Goal: Transaction & Acquisition: Purchase product/service

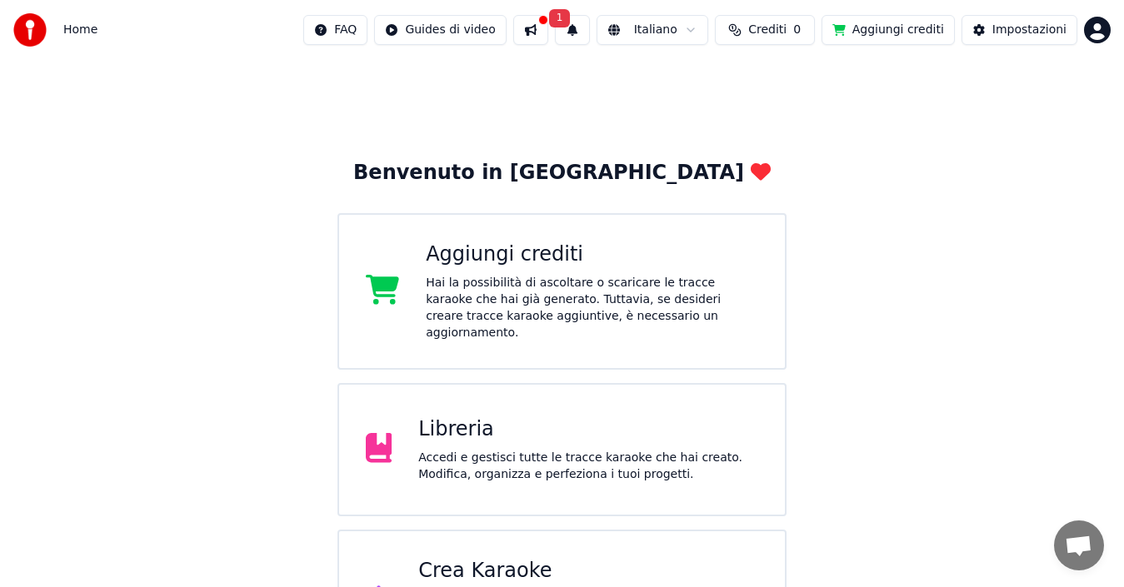
click at [882, 36] on button "Aggiungi crediti" at bounding box center [887, 30] width 133 height 30
click at [538, 21] on div at bounding box center [543, 20] width 10 height 10
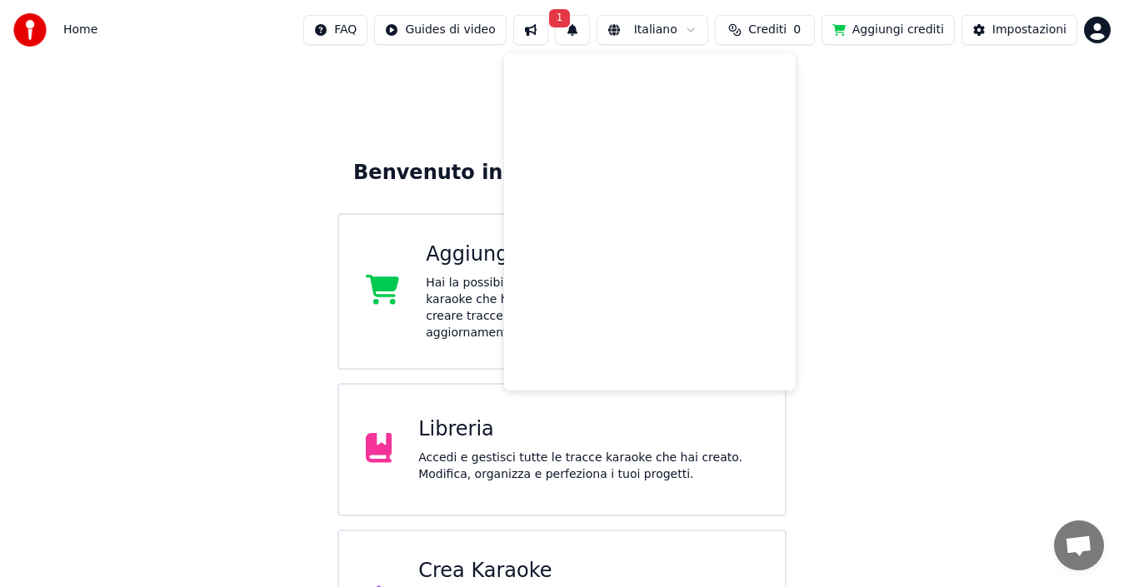
click at [437, 82] on div "Benvenuto in Youka Aggiungi crediti Hai la possibilità di ascoltare o scaricare…" at bounding box center [562, 471] width 1124 height 823
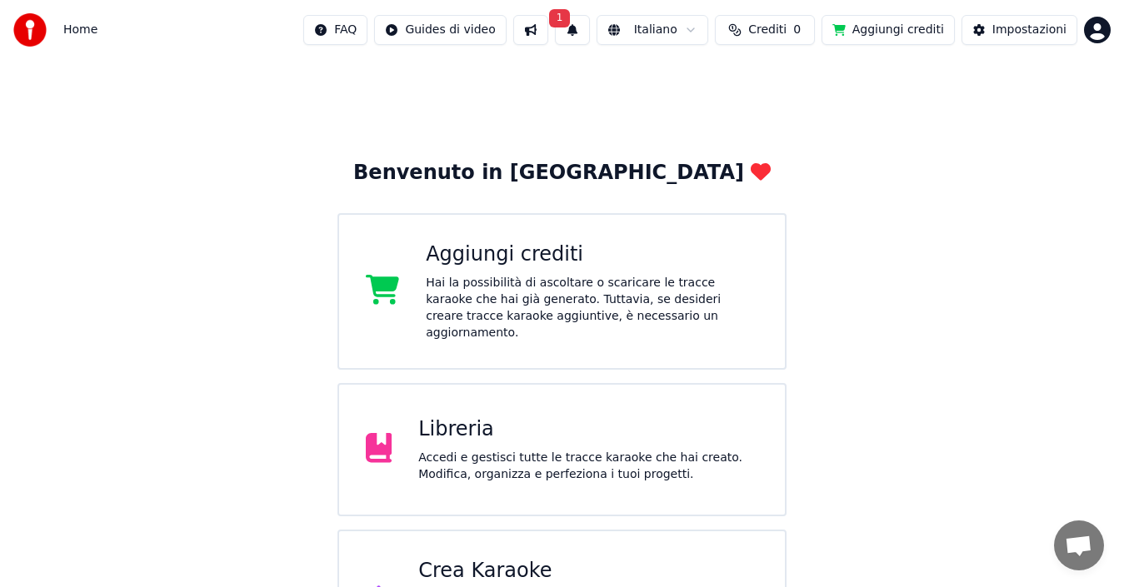
click at [554, 23] on span "1" at bounding box center [560, 18] width 22 height 18
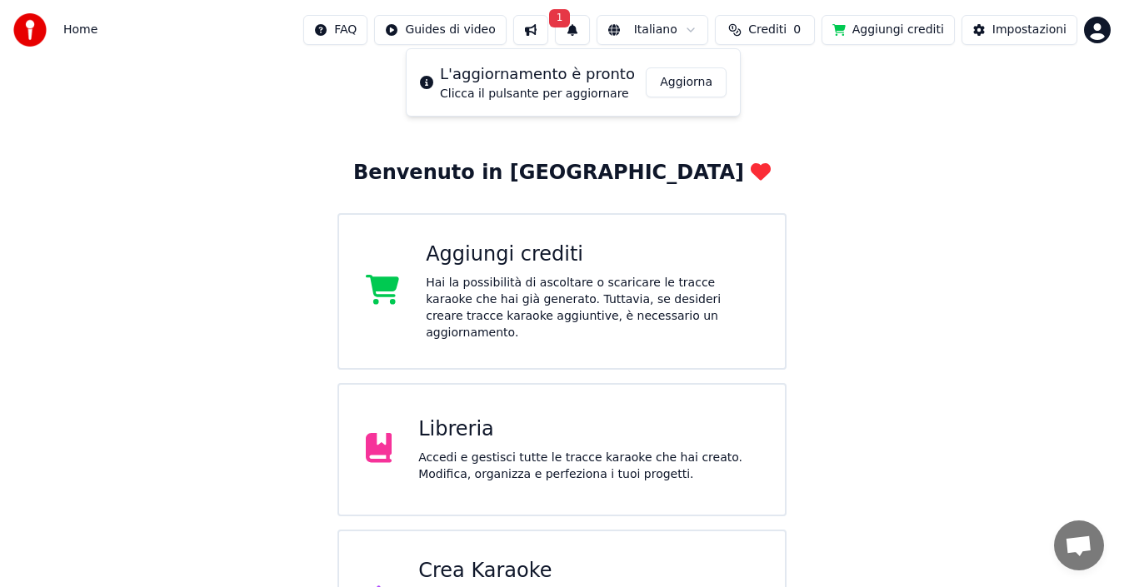
click at [703, 83] on button "Aggiorna" at bounding box center [686, 82] width 81 height 30
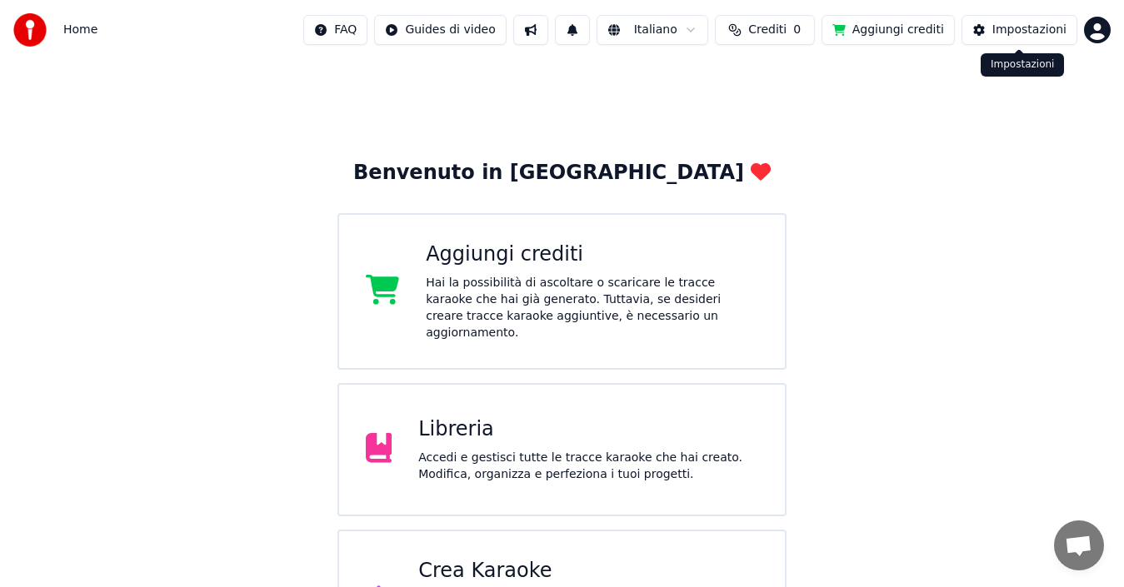
click at [1017, 34] on div "Impostazioni" at bounding box center [1029, 30] width 74 height 17
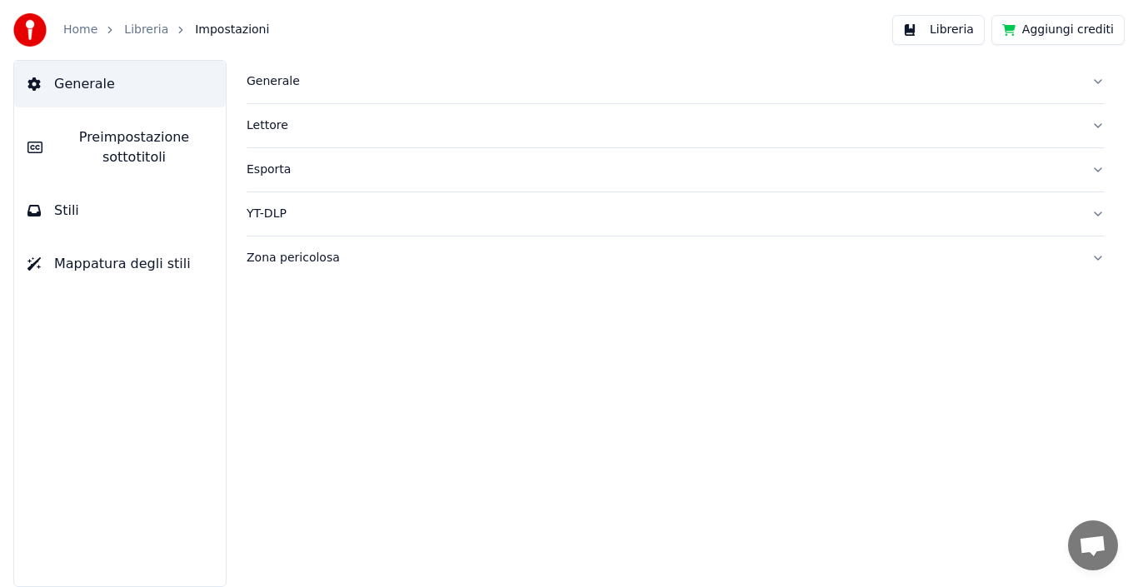
click at [551, 20] on div "Home Libreria Impostazioni Libreria Aggiungi crediti" at bounding box center [569, 30] width 1138 height 60
click at [1075, 25] on button "Aggiungi crediti" at bounding box center [1057, 30] width 133 height 30
click at [950, 35] on button "Libreria" at bounding box center [938, 30] width 92 height 30
